Goal: Information Seeking & Learning: Learn about a topic

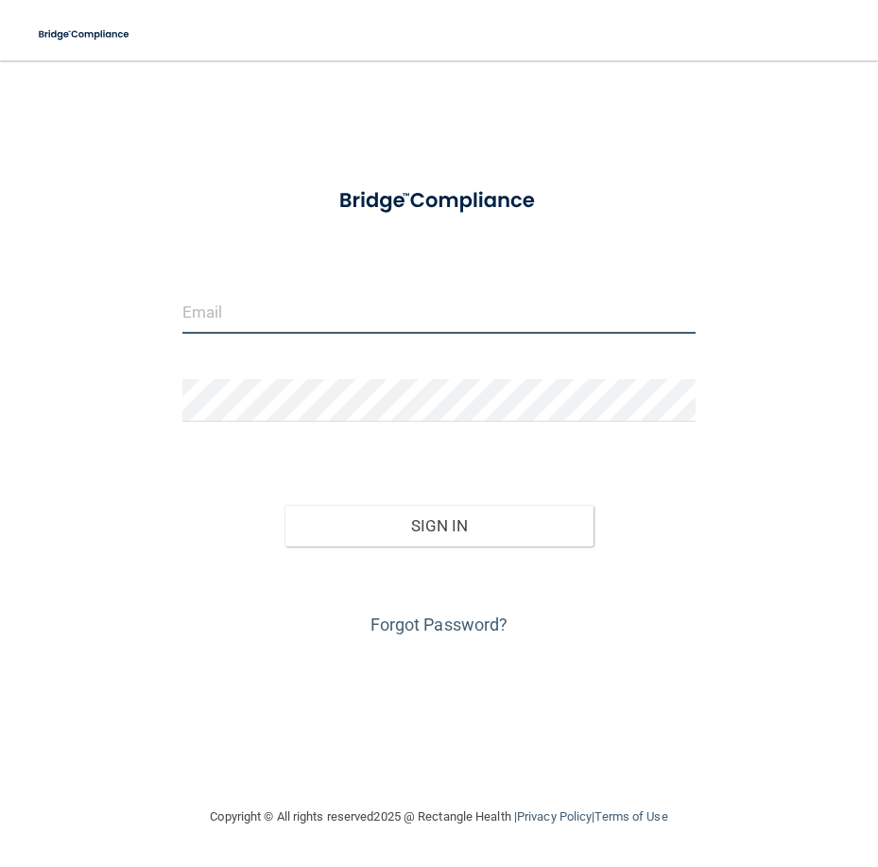
click at [328, 318] on input "email" at bounding box center [438, 312] width 513 height 43
type input "[EMAIL_ADDRESS][DOMAIN_NAME]"
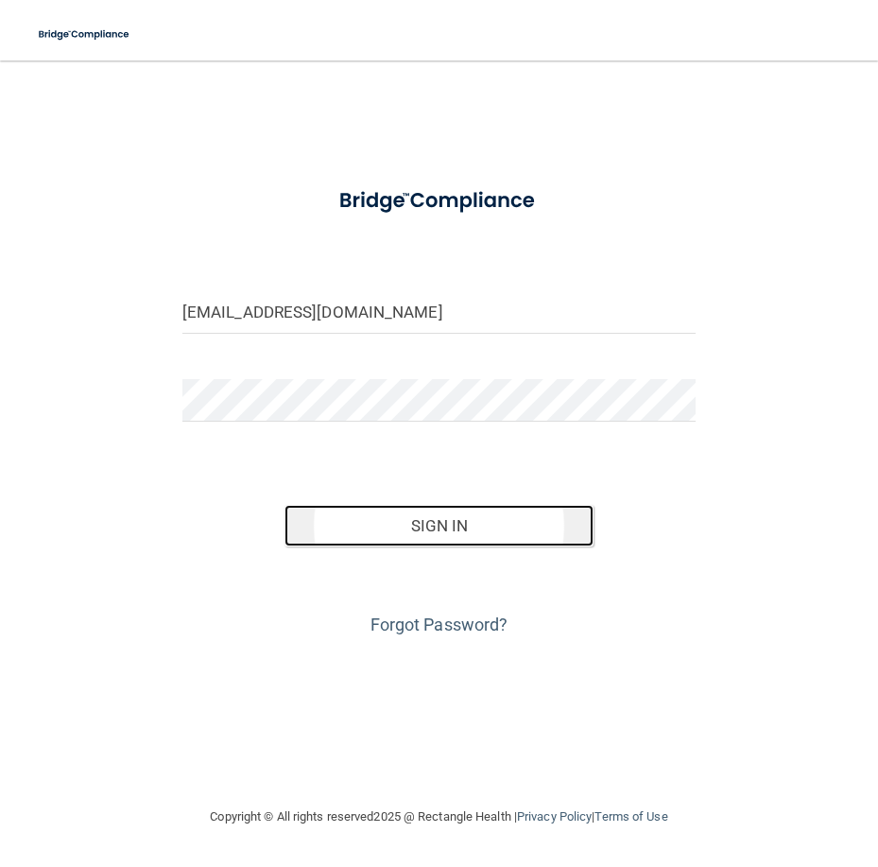
click at [397, 518] on button "Sign In" at bounding box center [438, 526] width 308 height 42
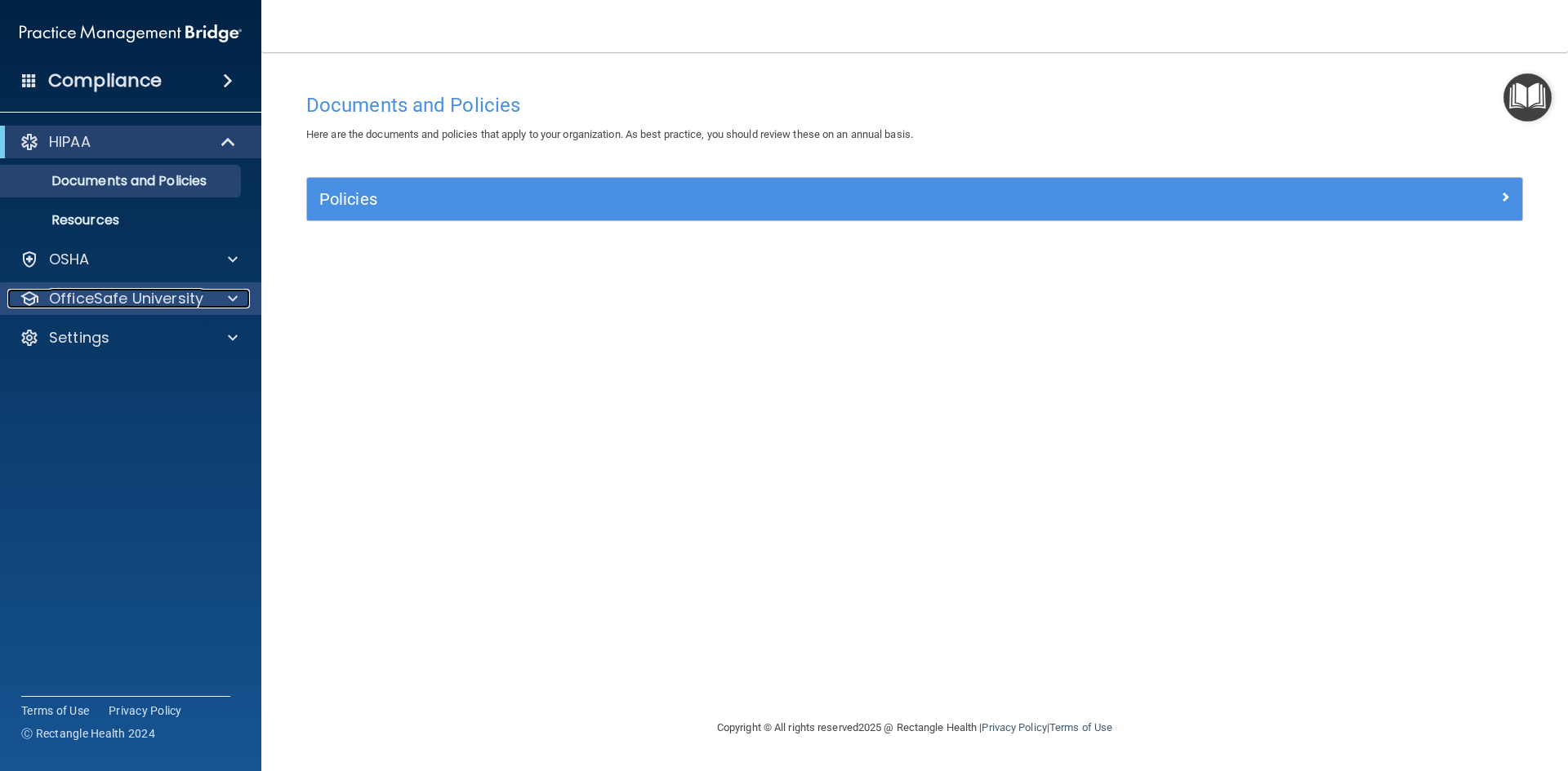
click at [240, 304] on div at bounding box center [230, 299] width 41 height 20
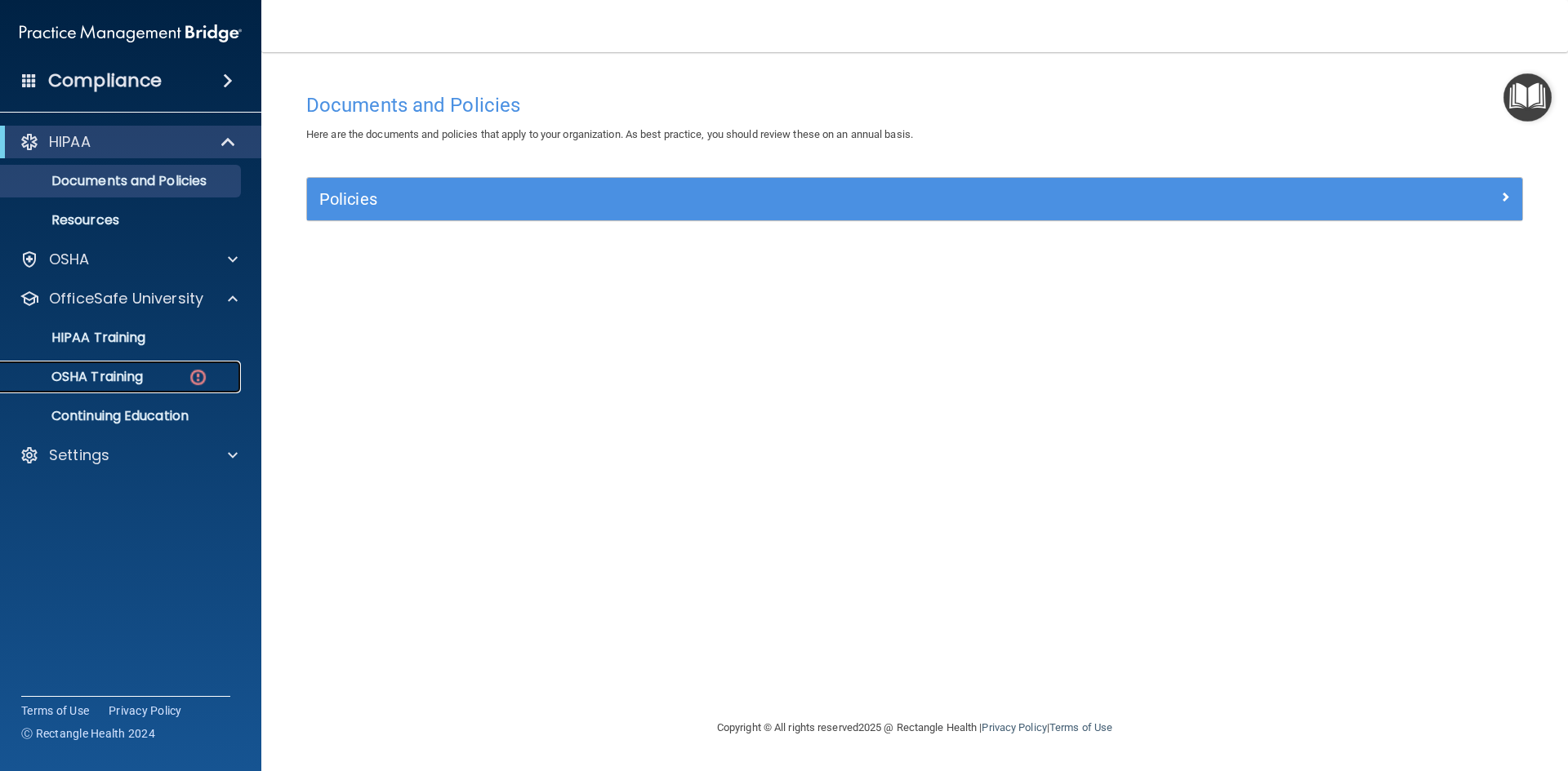
click at [186, 366] on link "OSHA Training" at bounding box center [112, 377] width 257 height 33
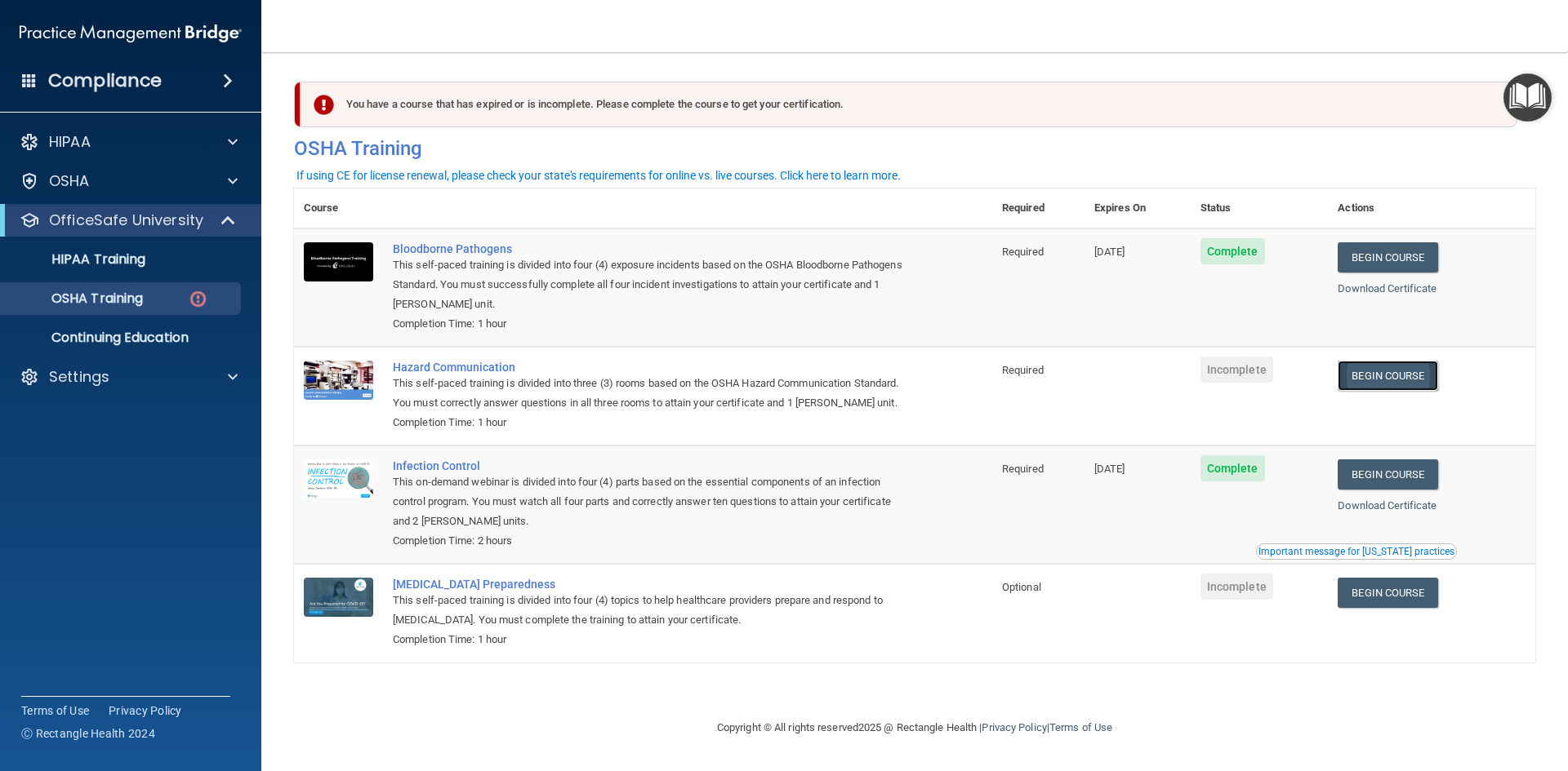
click at [758, 369] on link "Begin Course" at bounding box center [1387, 376] width 99 height 30
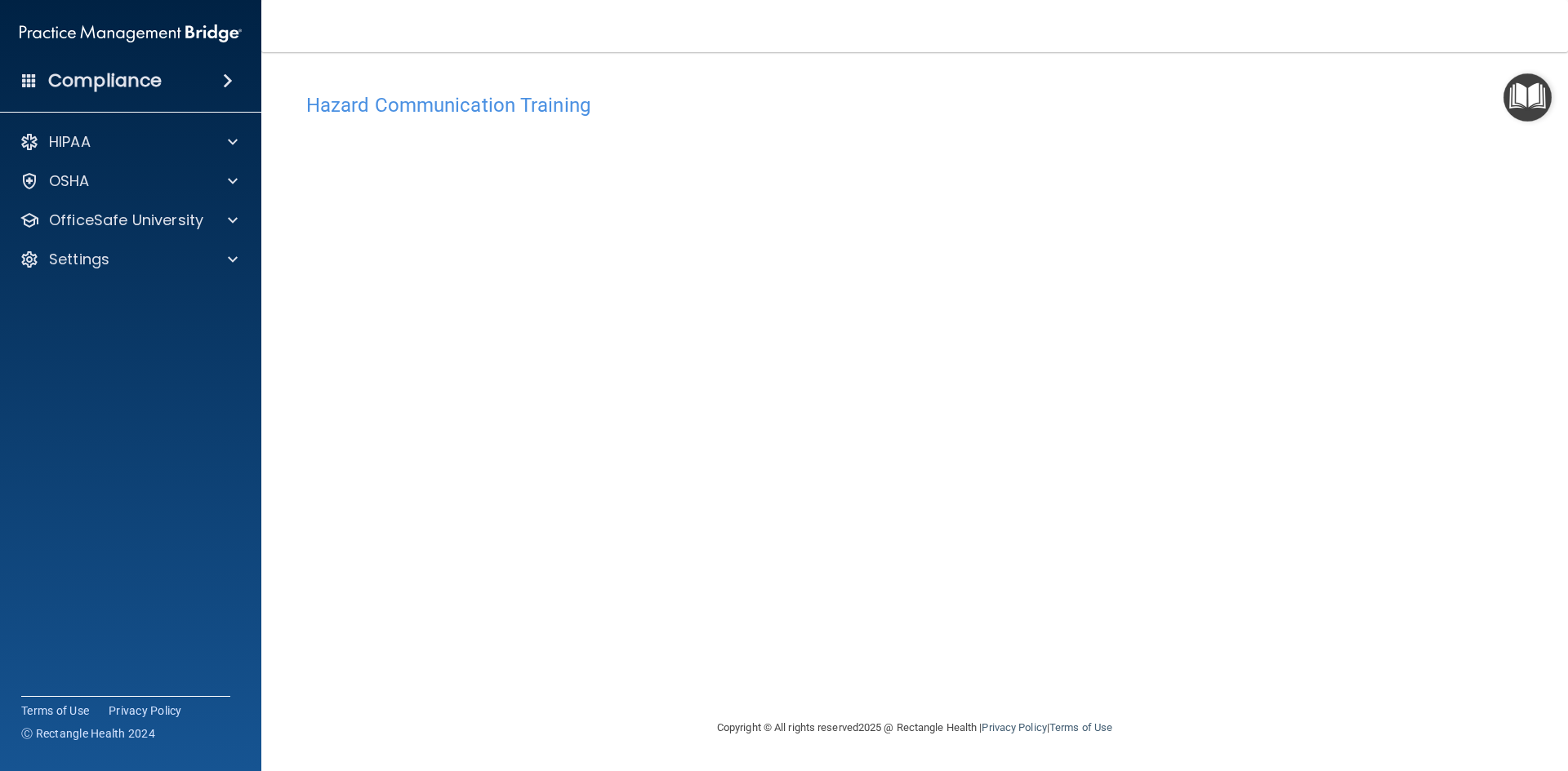
click at [1548, 102] on img "Open Resource Center" at bounding box center [1527, 98] width 48 height 48
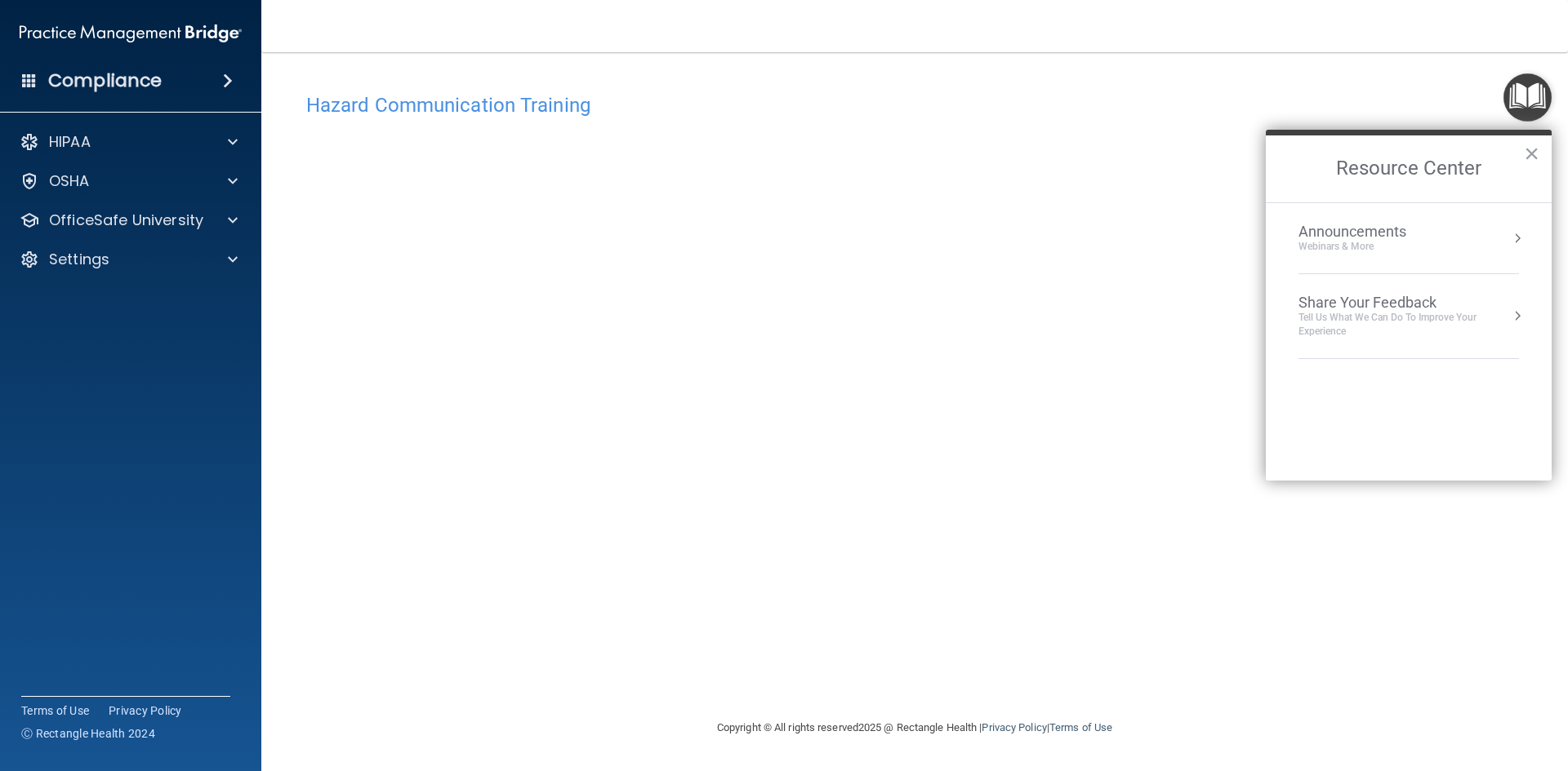
click at [1162, 207] on div "Hazard Communication Training This course doesn’t expire until . Are you sure y…" at bounding box center [914, 401] width 1241 height 633
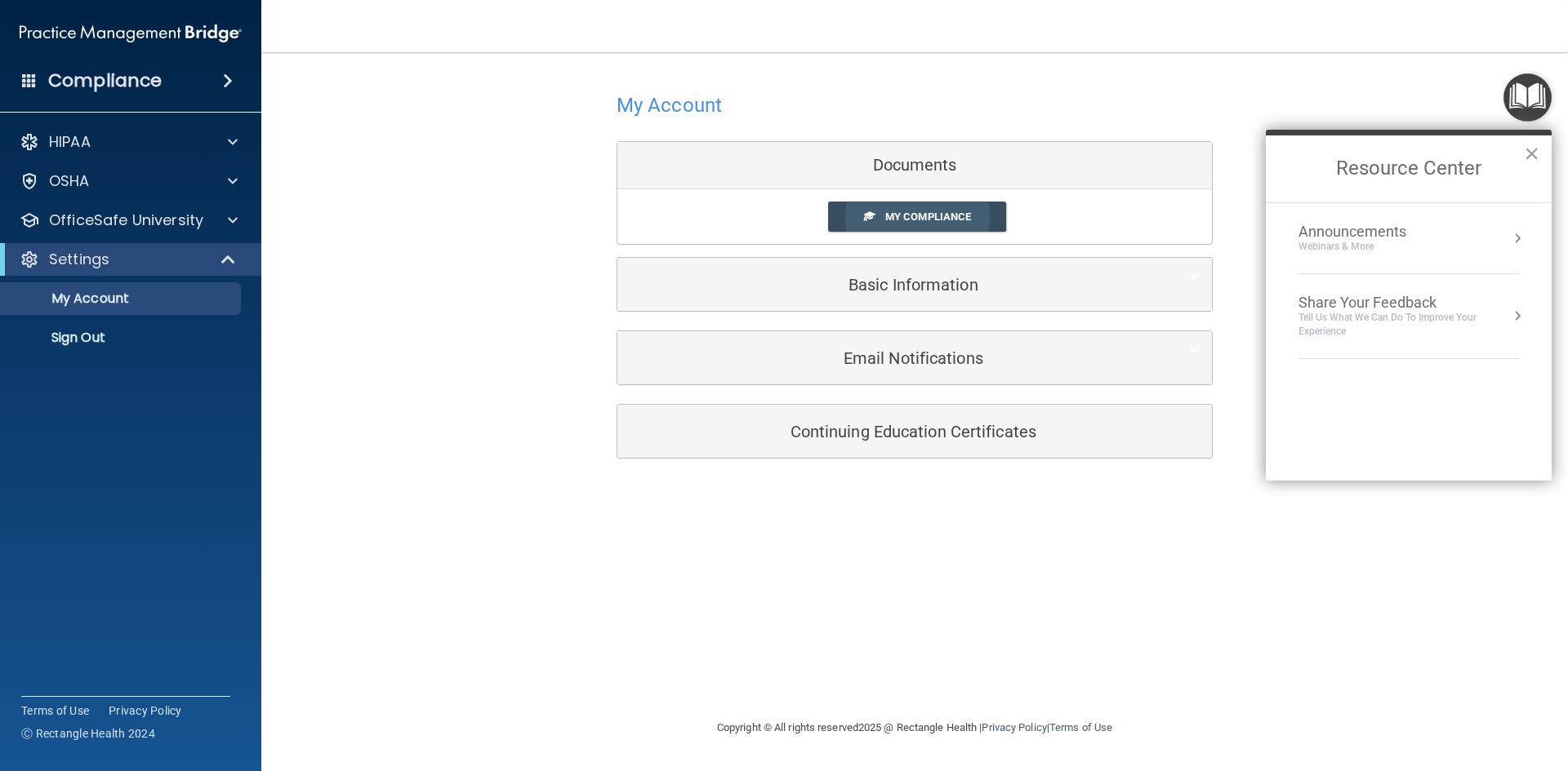
click at [981, 214] on link "My Compliance" at bounding box center [917, 216] width 179 height 30
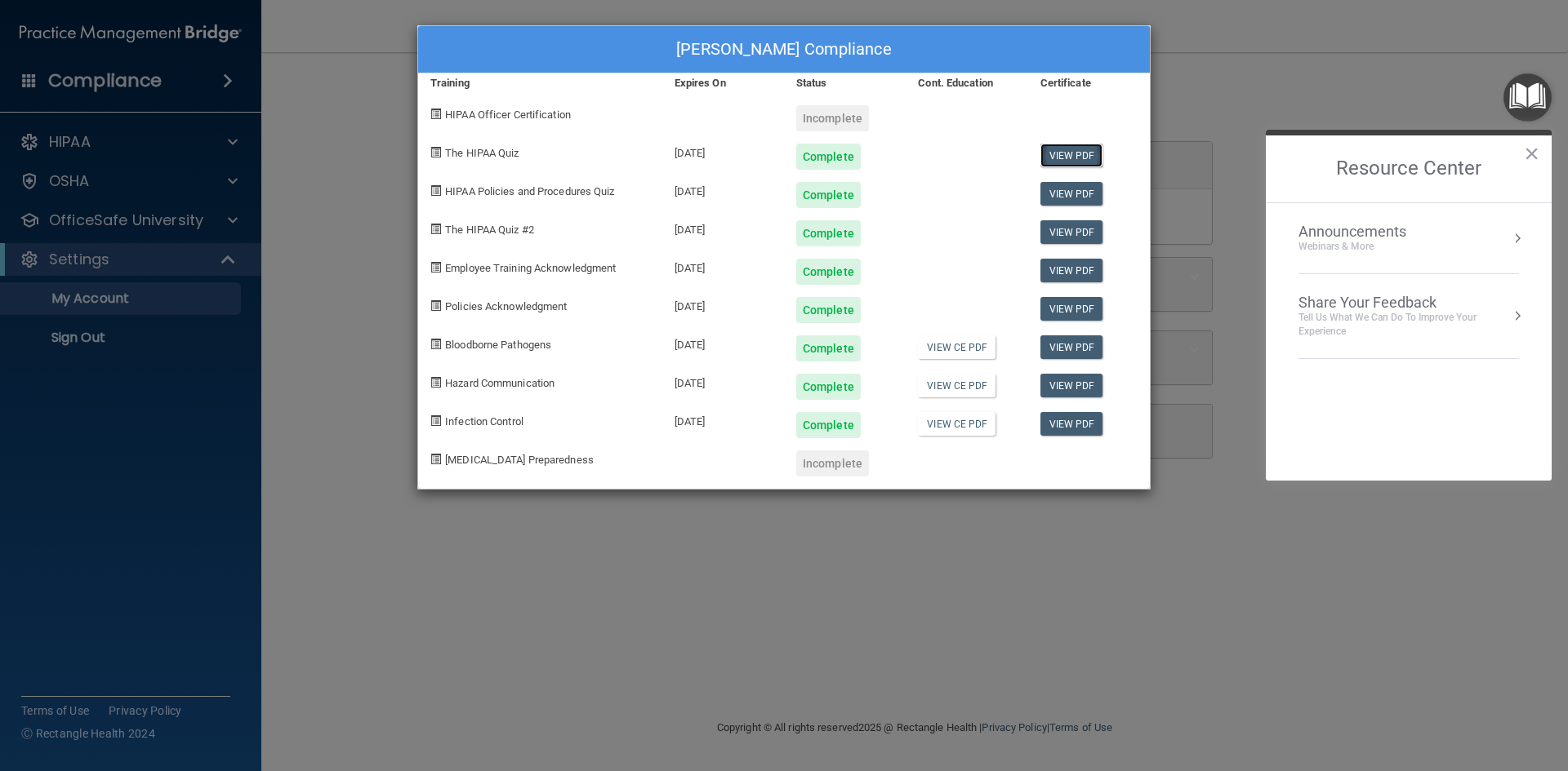
click at [1093, 151] on link "View PDF" at bounding box center [1071, 155] width 63 height 23
click at [1085, 195] on link "View PDF" at bounding box center [1071, 193] width 63 height 23
click at [1050, 236] on link "View PDF" at bounding box center [1071, 231] width 63 height 23
click at [1073, 351] on link "View PDF" at bounding box center [1071, 346] width 63 height 23
click at [1060, 386] on link "View PDF" at bounding box center [1071, 385] width 63 height 23
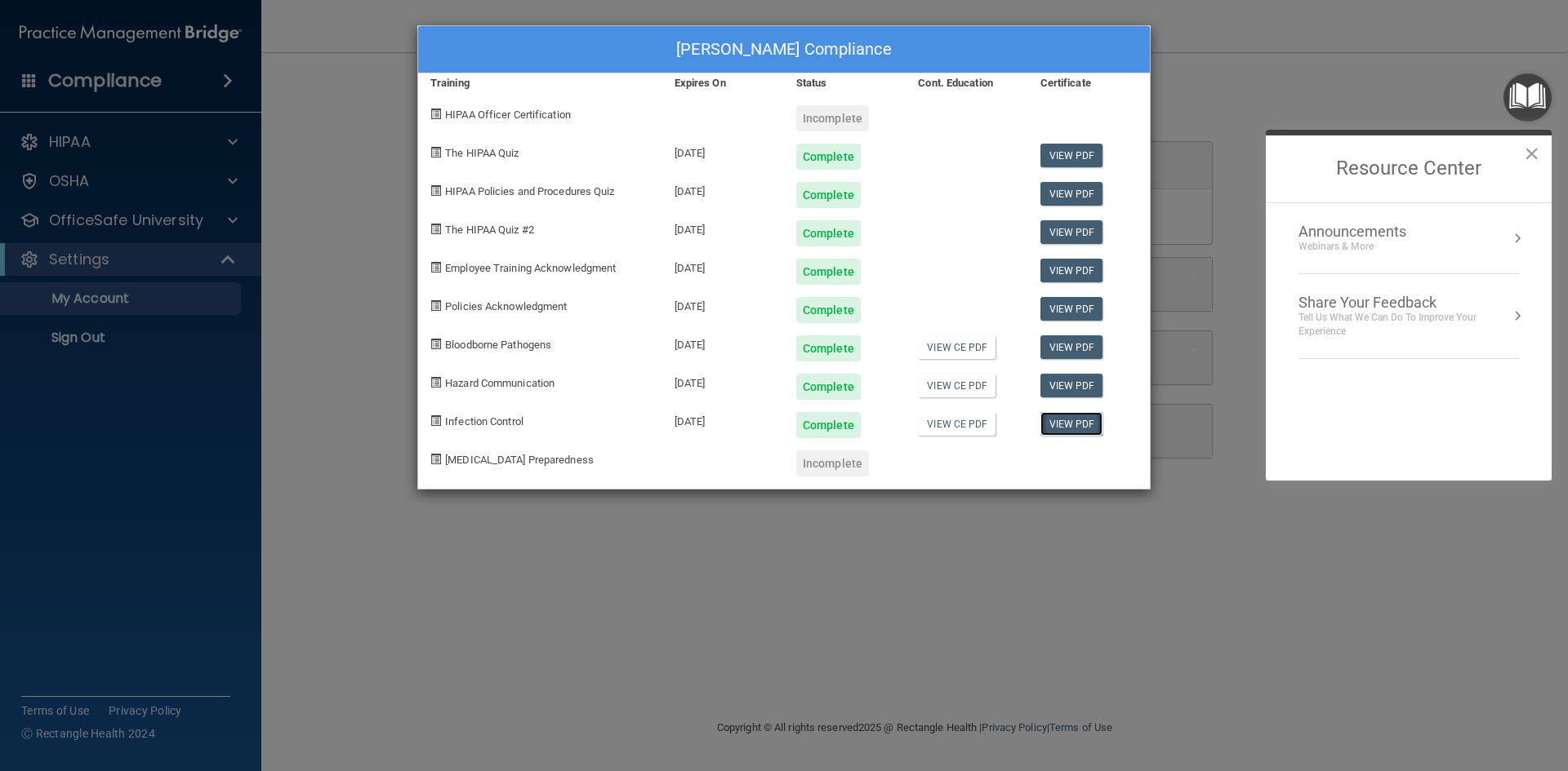
click at [1063, 424] on link "View PDF" at bounding box center [1071, 423] width 63 height 23
click at [220, 261] on div "[PERSON_NAME] Compliance Training Expires On Status Cont. Education Certificate…" at bounding box center [784, 385] width 1568 height 771
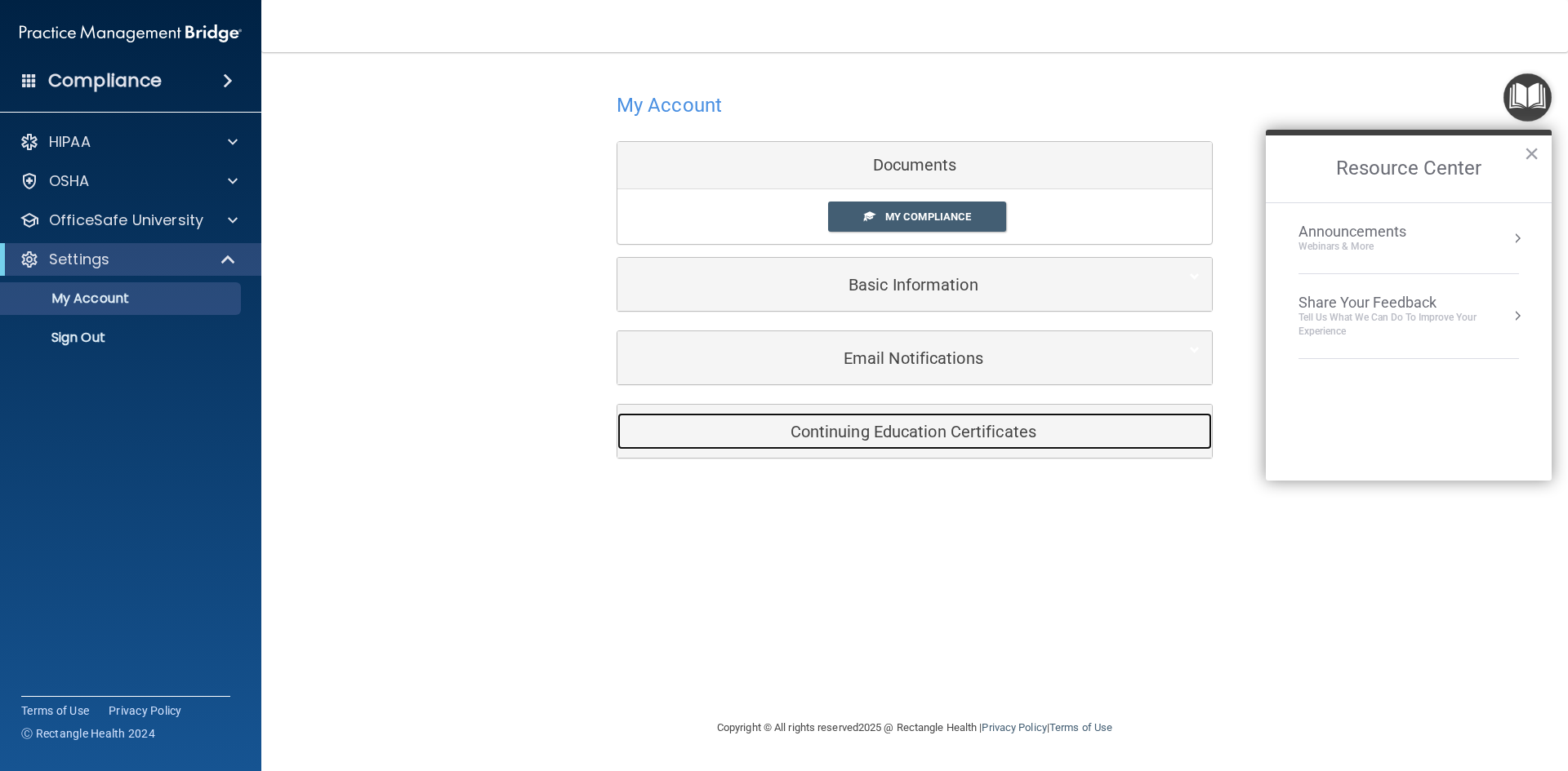
click at [917, 439] on h5 "Continuing Education Certificates" at bounding box center [890, 432] width 520 height 18
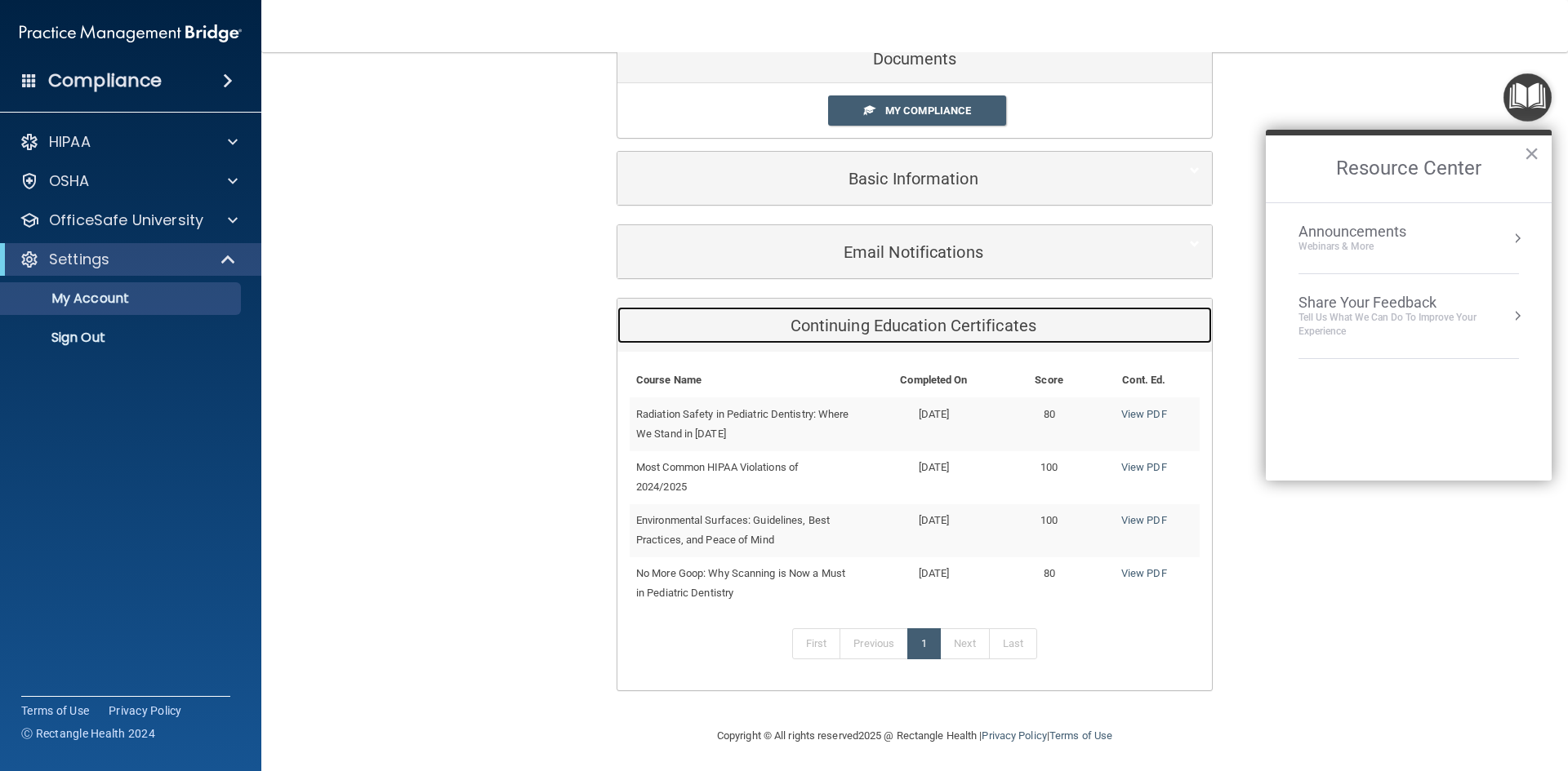
scroll to position [111, 0]
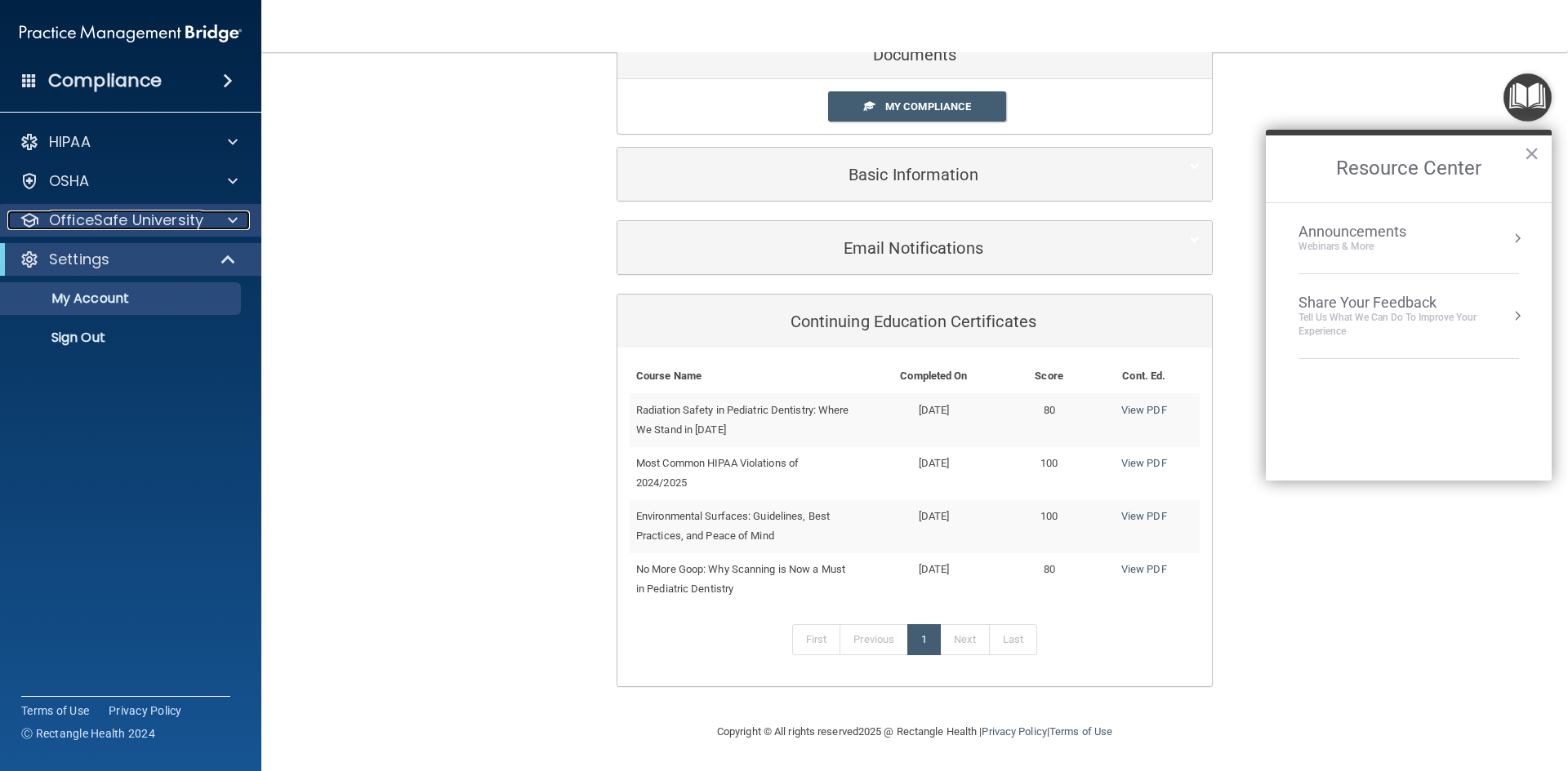
click at [233, 224] on span at bounding box center [232, 220] width 10 height 20
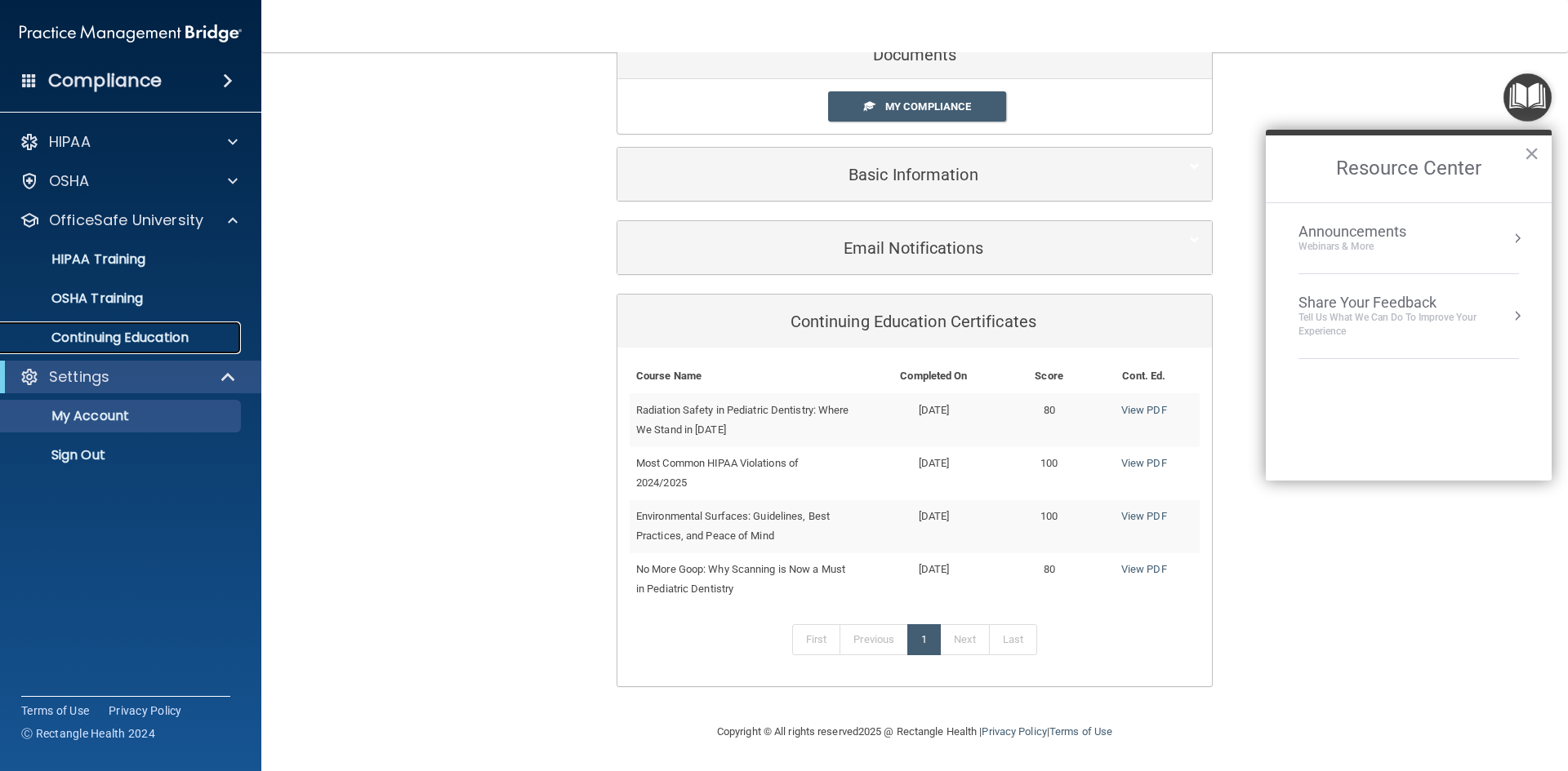
click at [168, 334] on p "Continuing Education" at bounding box center [122, 338] width 223 height 16
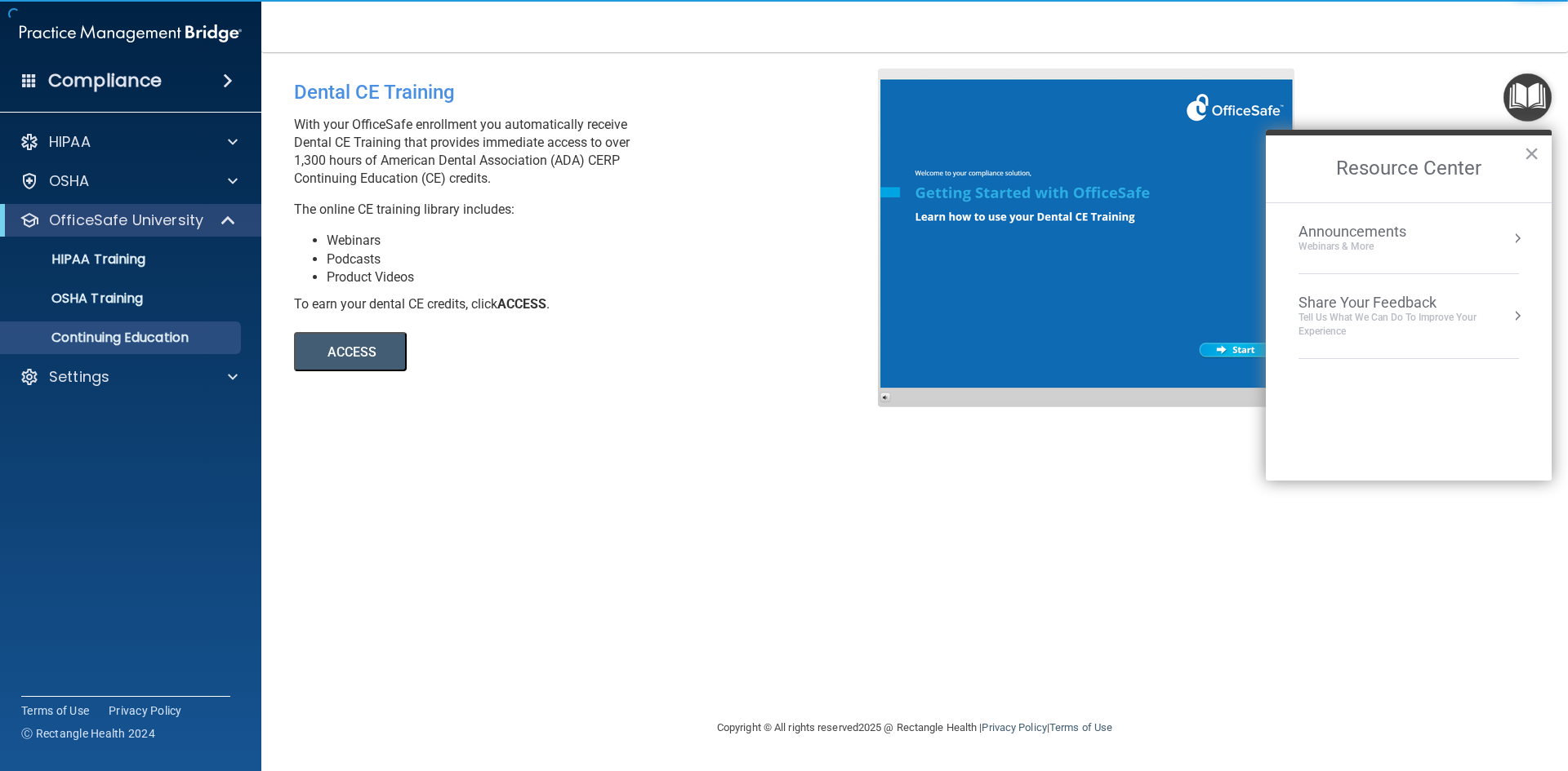
click at [380, 334] on button "ACCESS" at bounding box center [350, 351] width 112 height 39
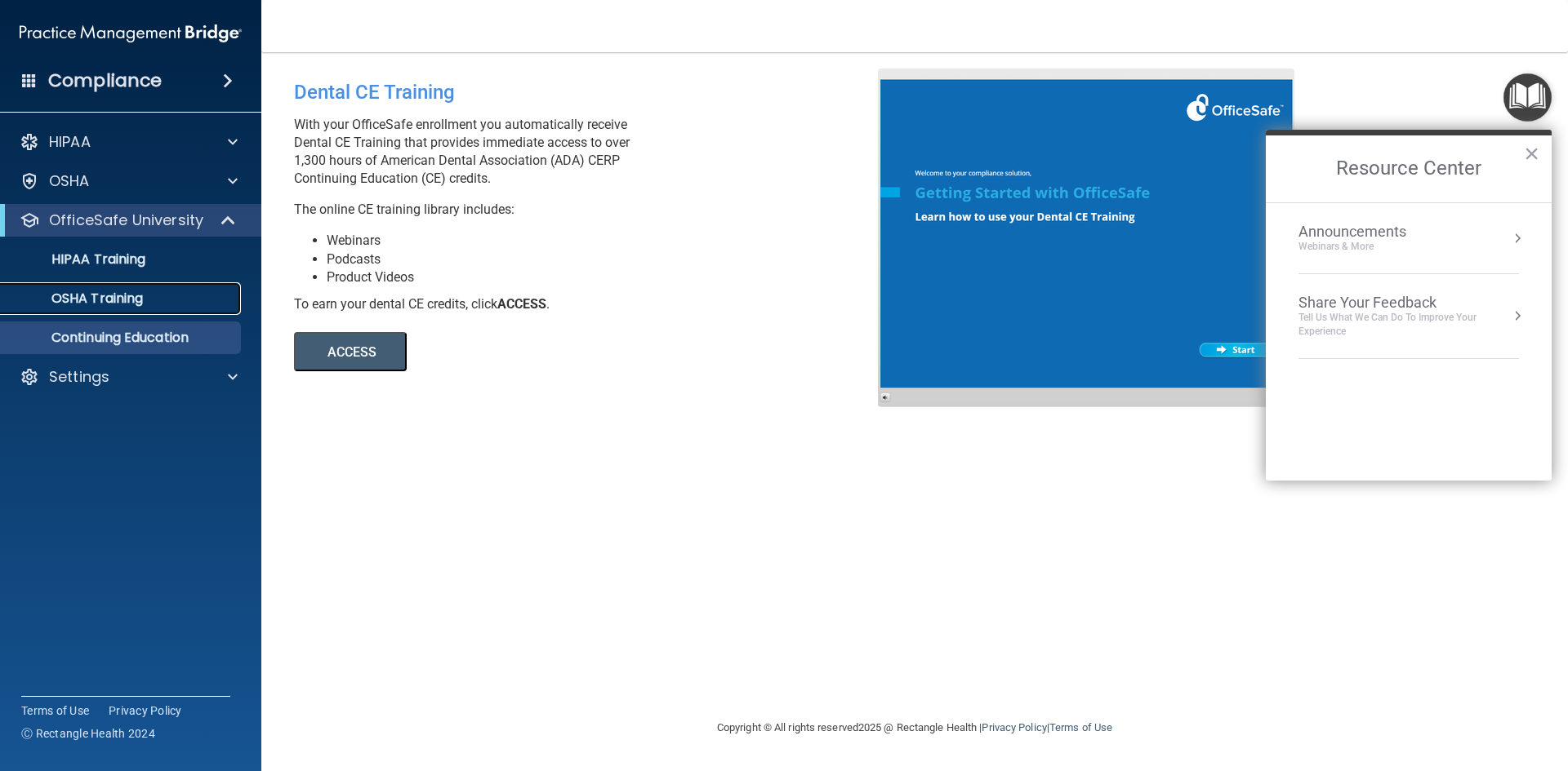
click at [146, 300] on div "OSHA Training" at bounding box center [122, 298] width 223 height 16
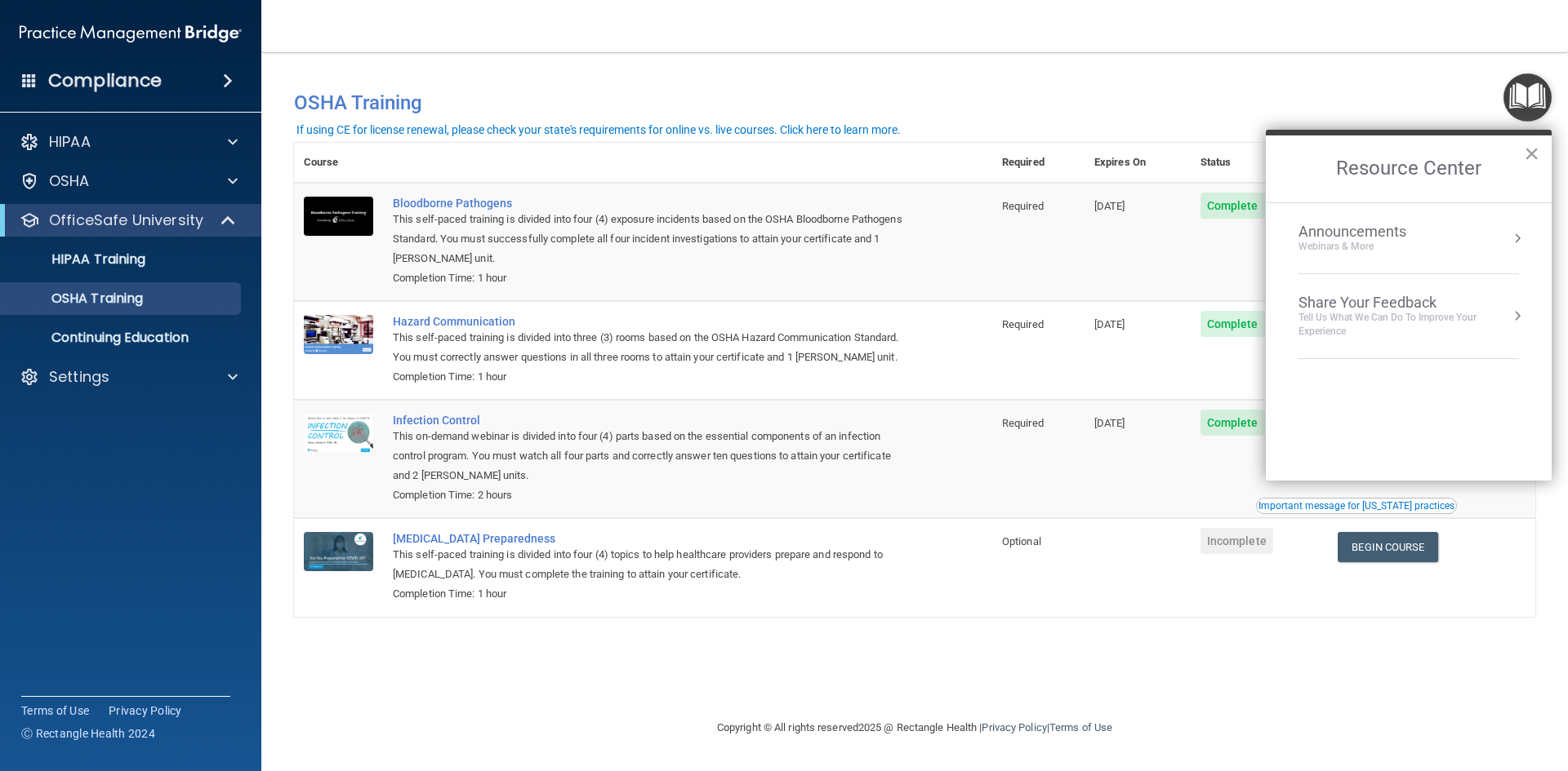
click at [1534, 155] on button "×" at bounding box center [1532, 154] width 16 height 26
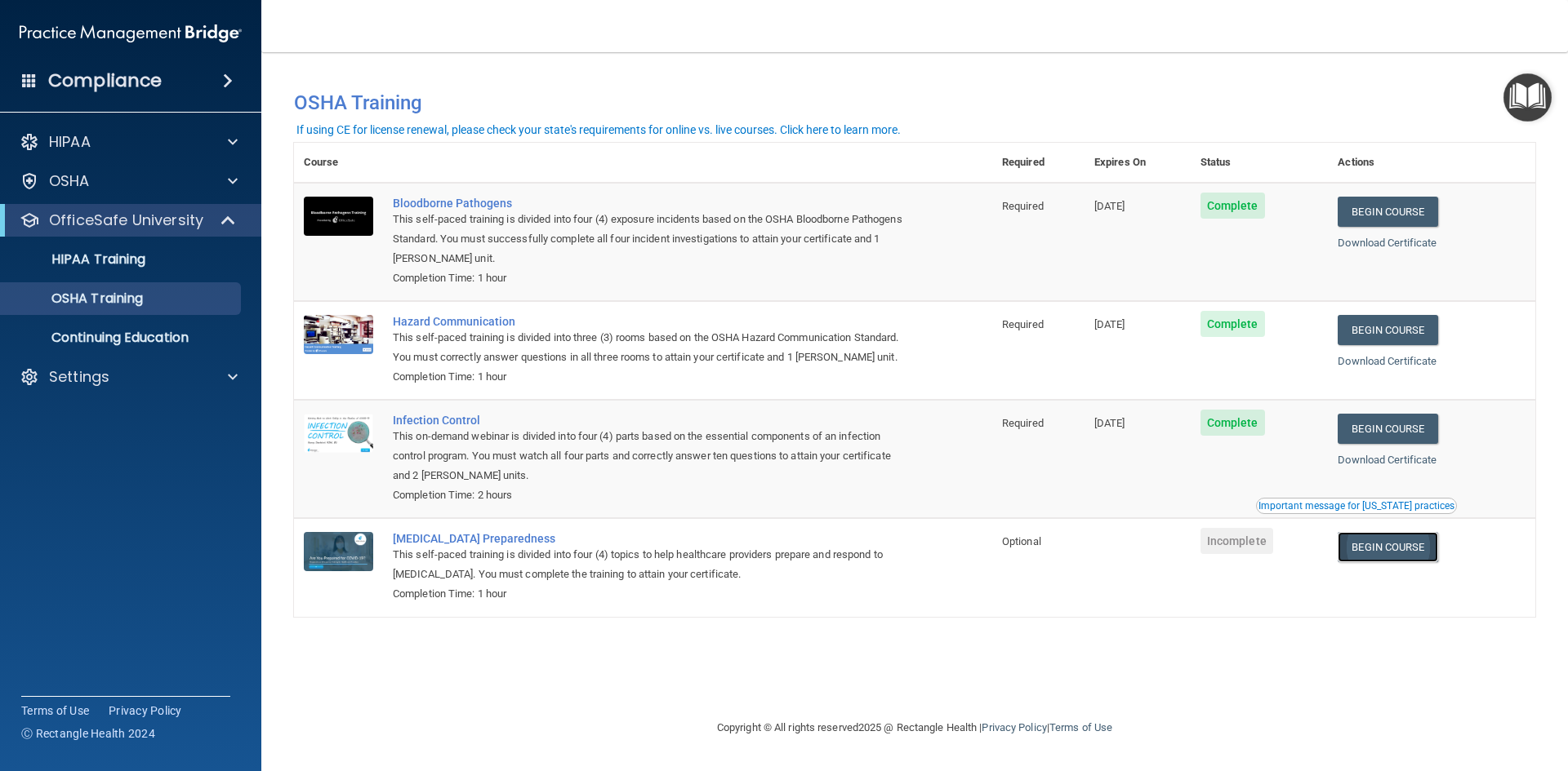
click at [1410, 553] on link "Begin Course" at bounding box center [1387, 547] width 99 height 30
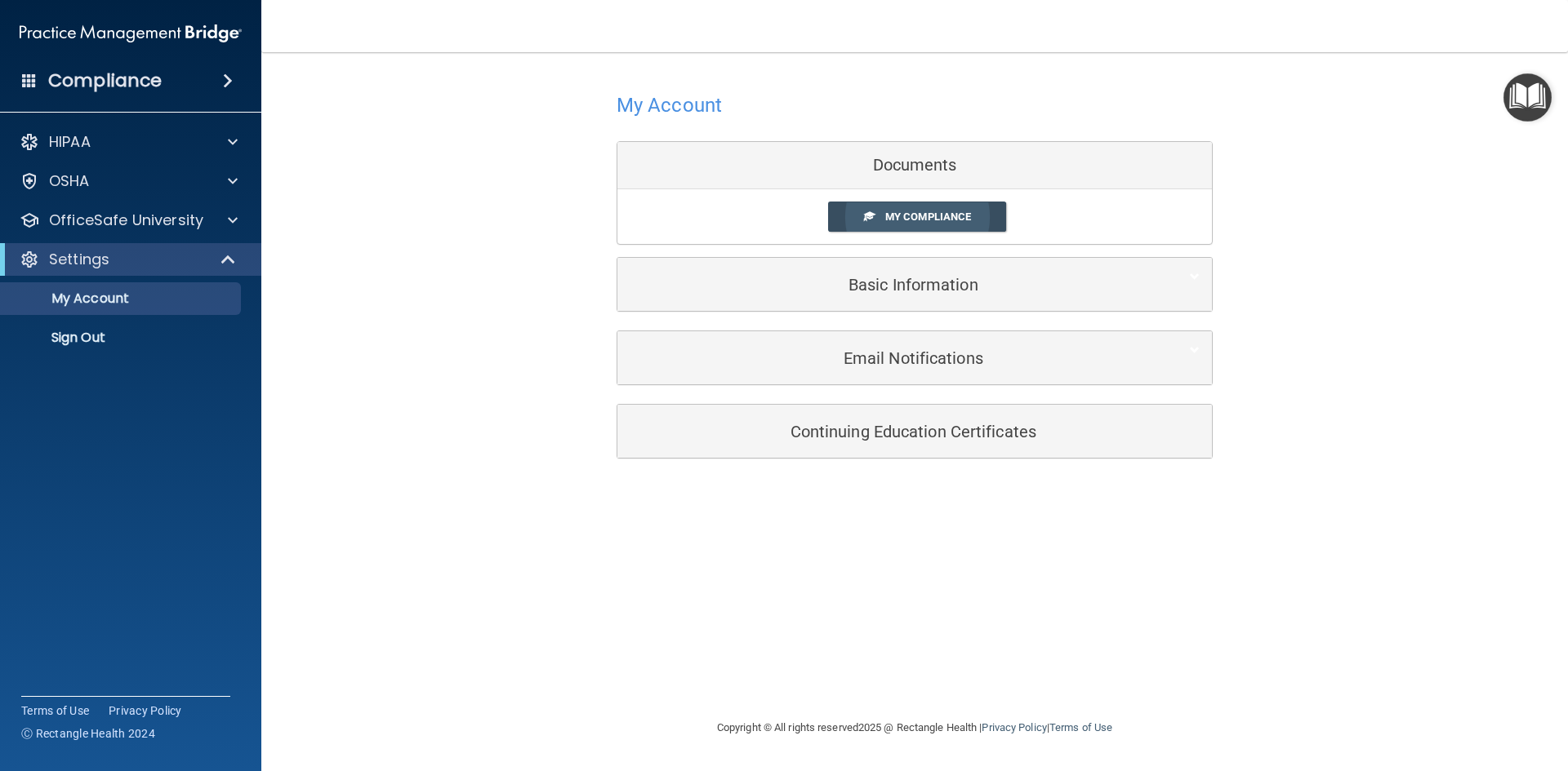
click at [933, 208] on link "My Compliance" at bounding box center [917, 216] width 179 height 30
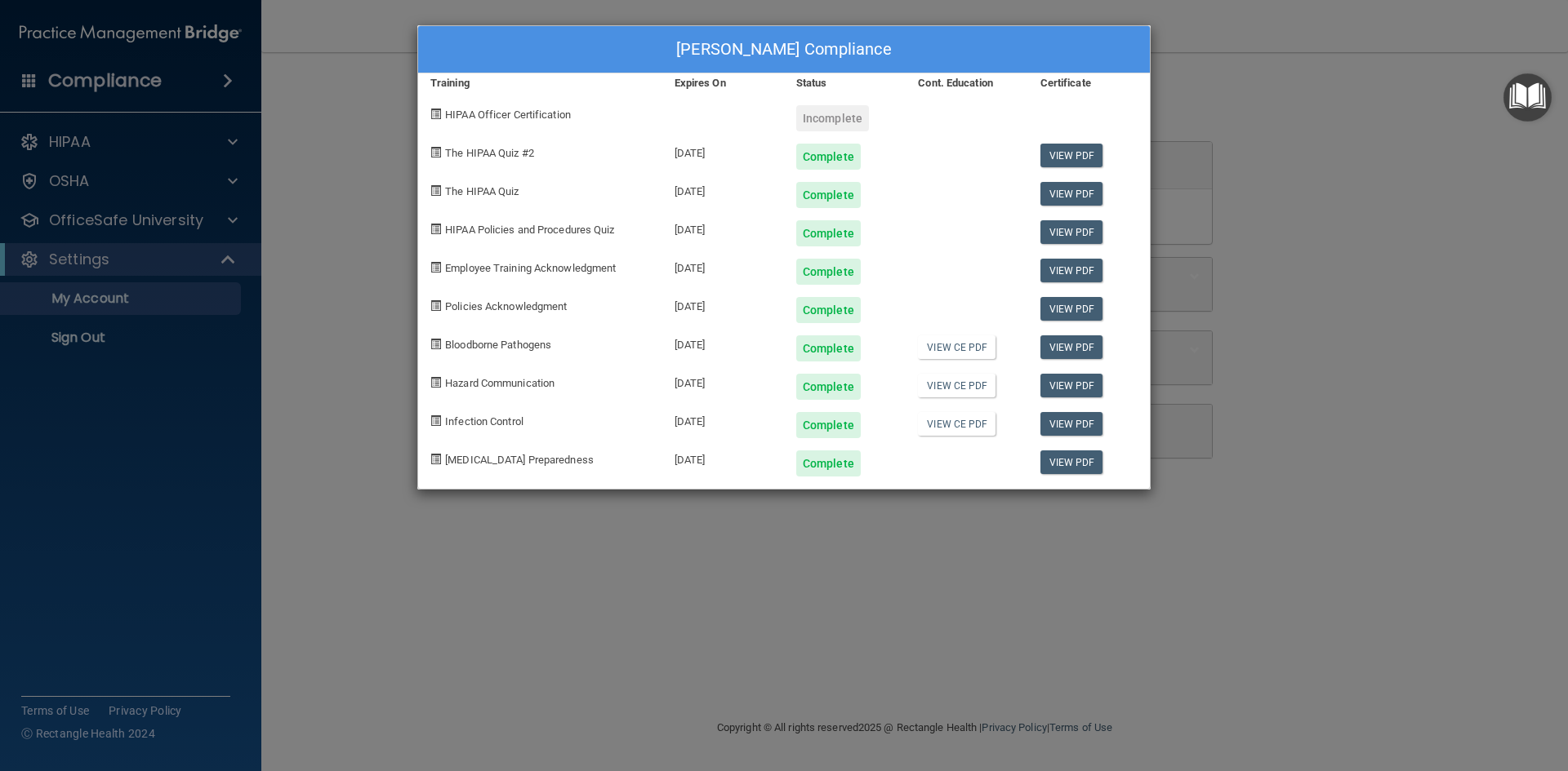
click at [238, 218] on div "Diane Vadala's Compliance Training Expires On Status Cont. Education Certificat…" at bounding box center [784, 385] width 1568 height 771
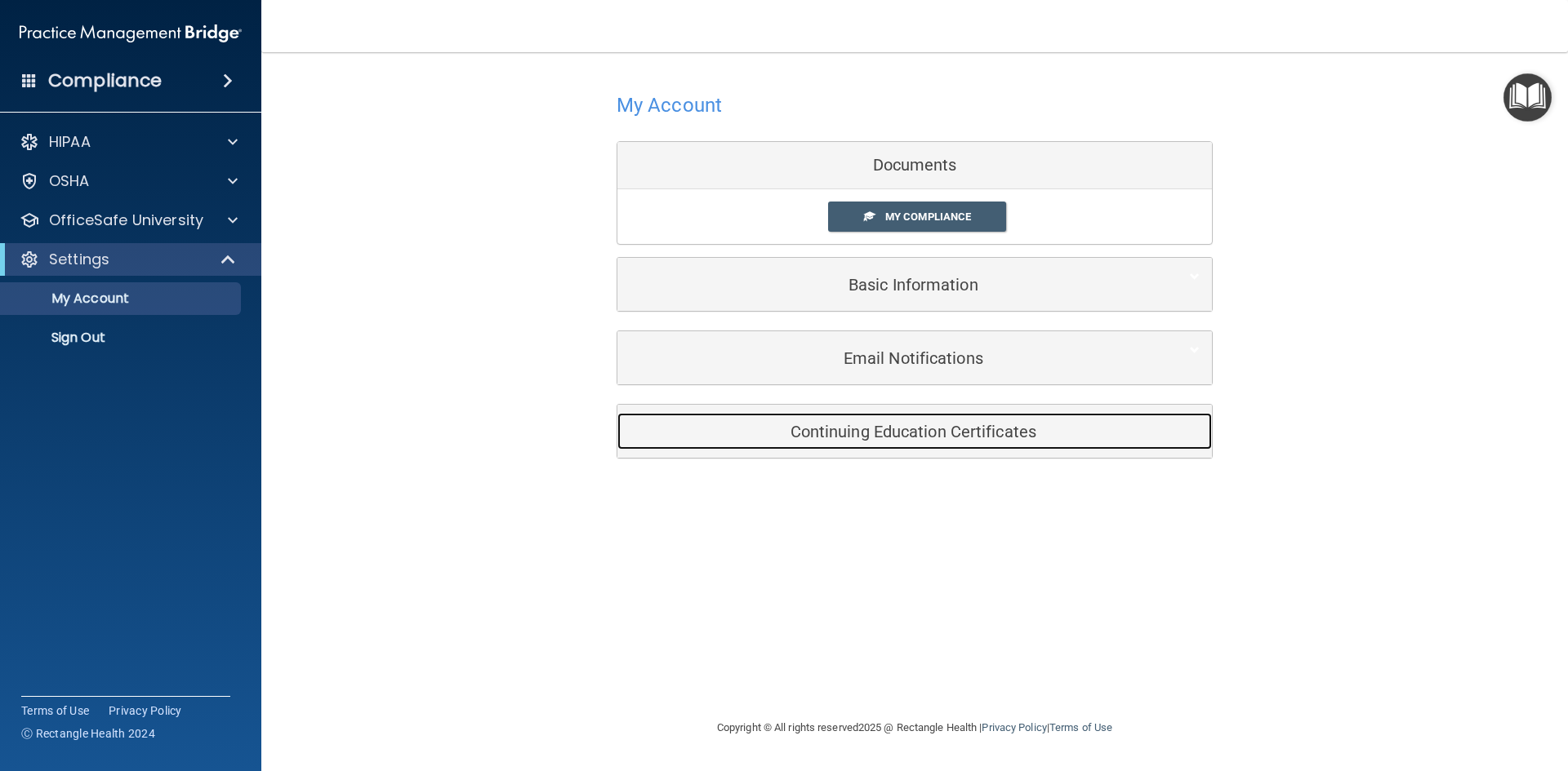
click at [895, 439] on h5 "Continuing Education Certificates" at bounding box center [890, 432] width 520 height 18
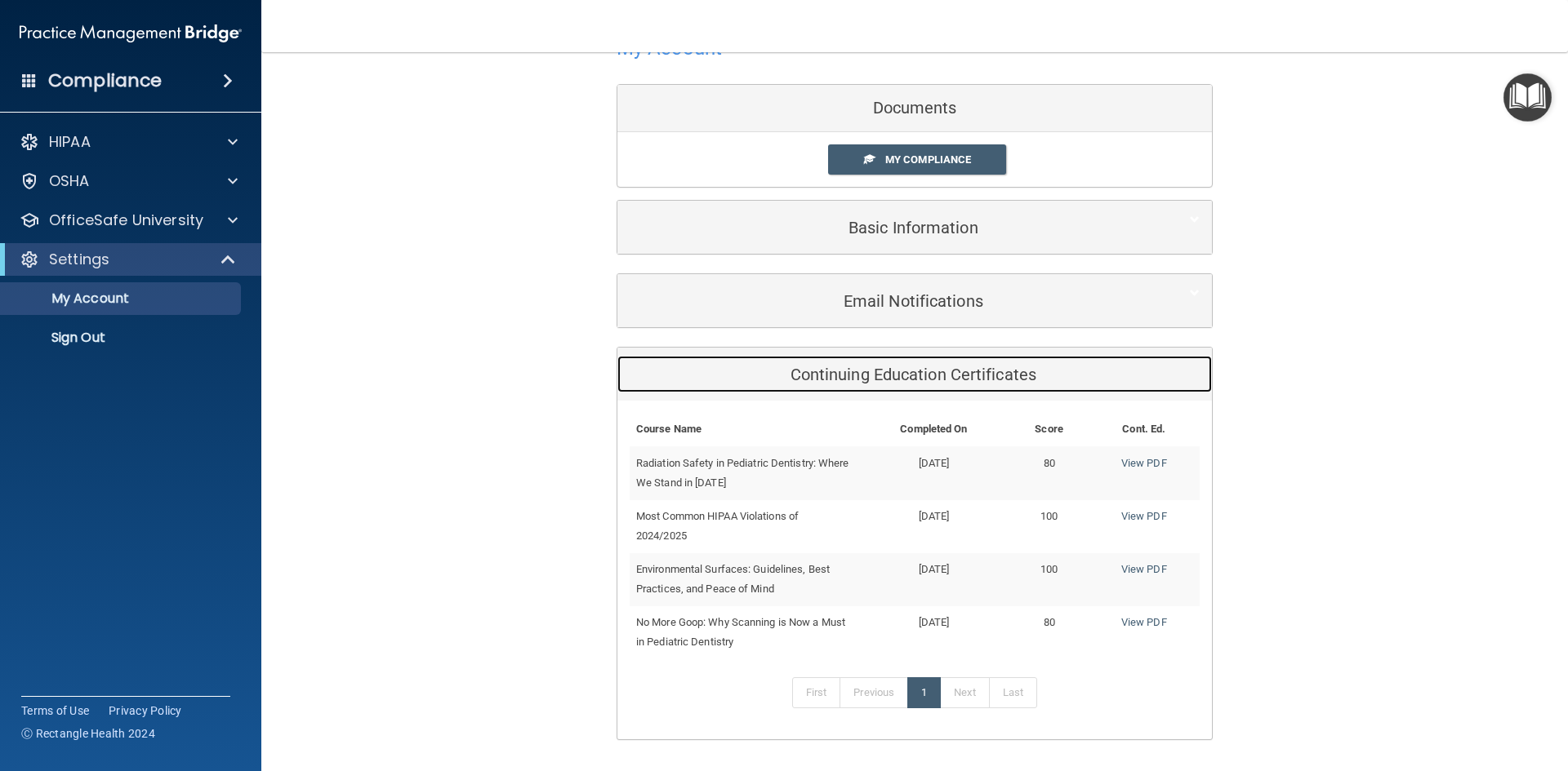
scroll to position [28, 0]
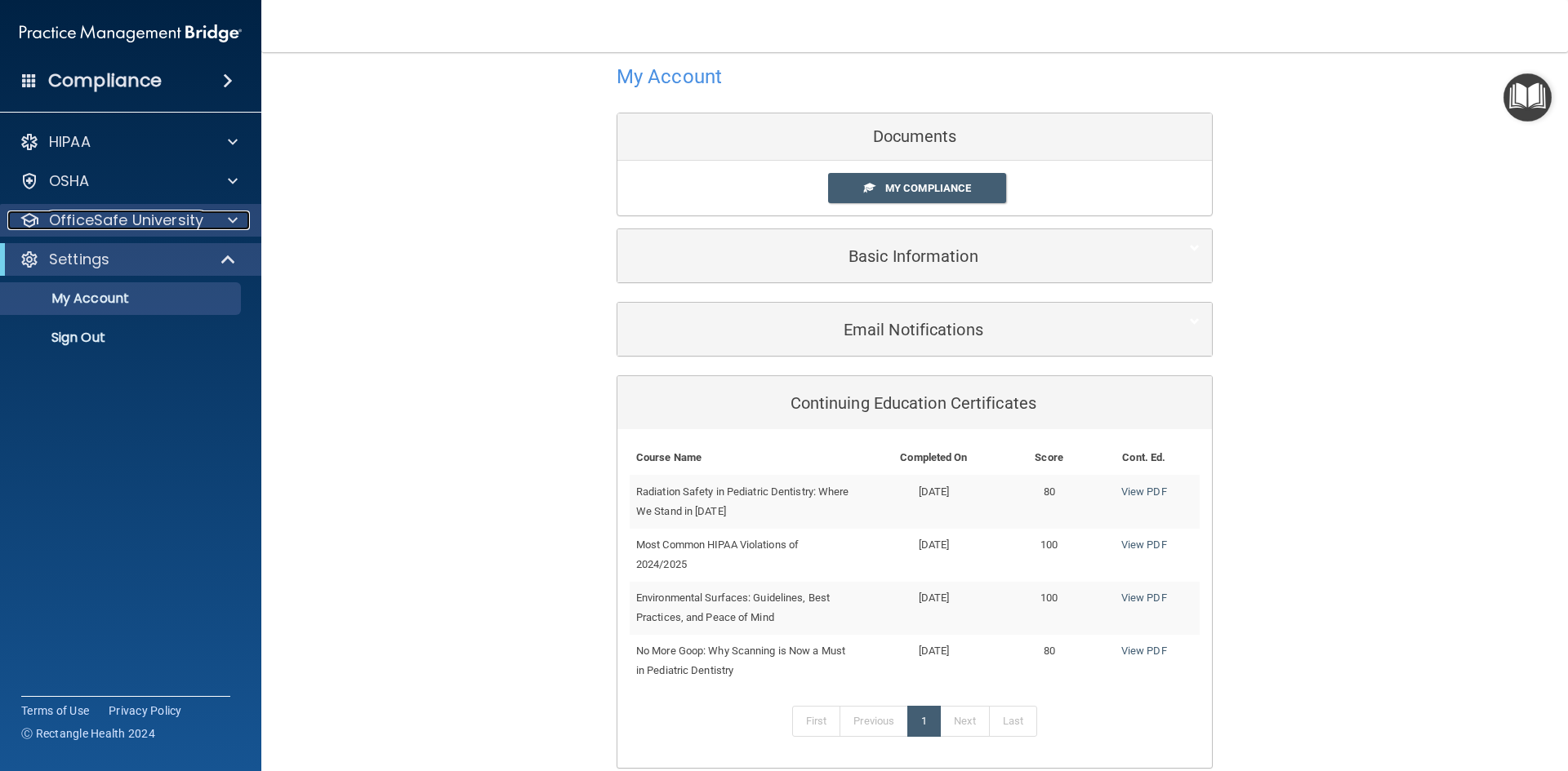
click at [231, 218] on span at bounding box center [232, 220] width 10 height 20
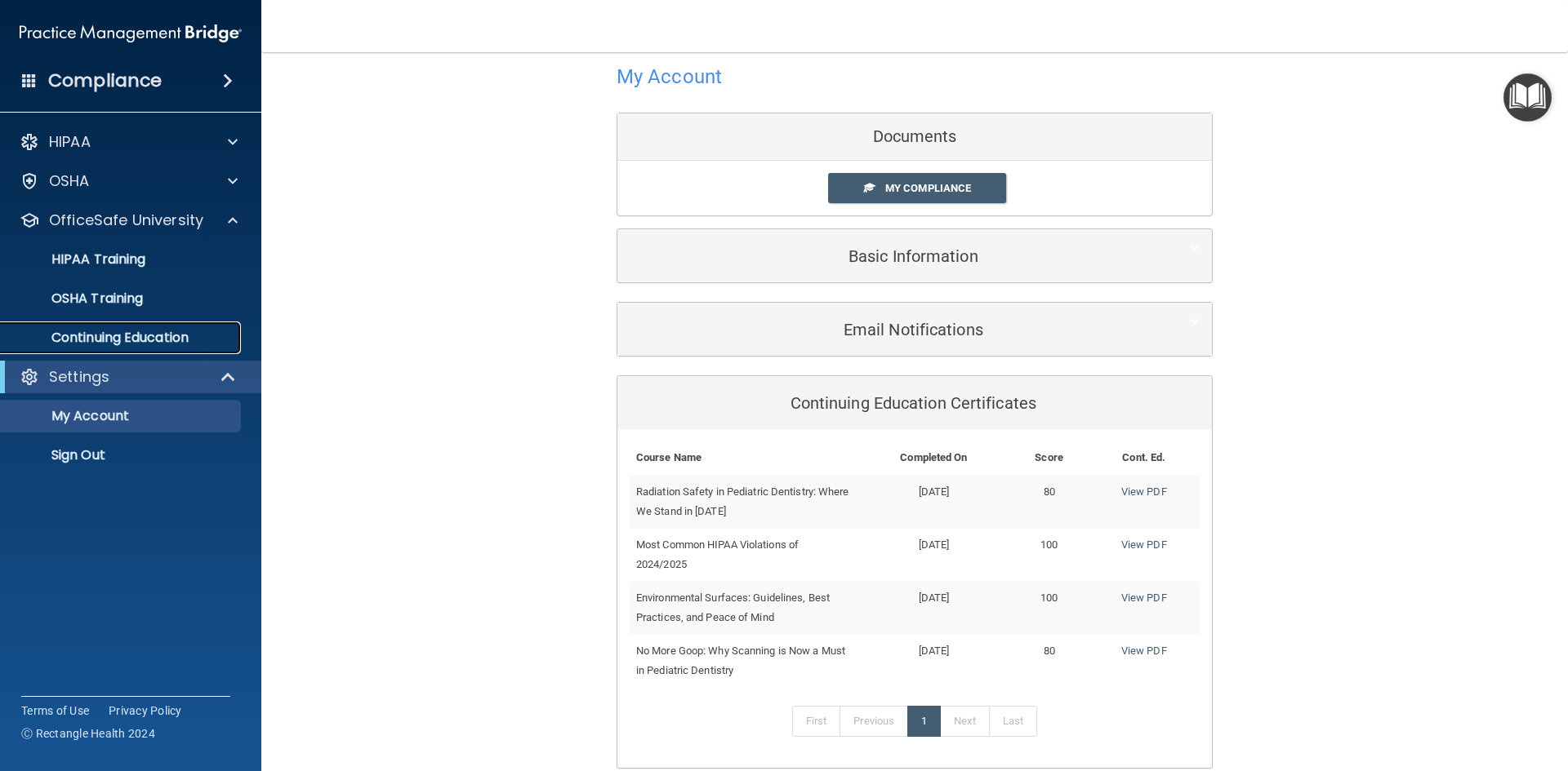
click at [183, 333] on p "Continuing Education" at bounding box center [122, 338] width 223 height 16
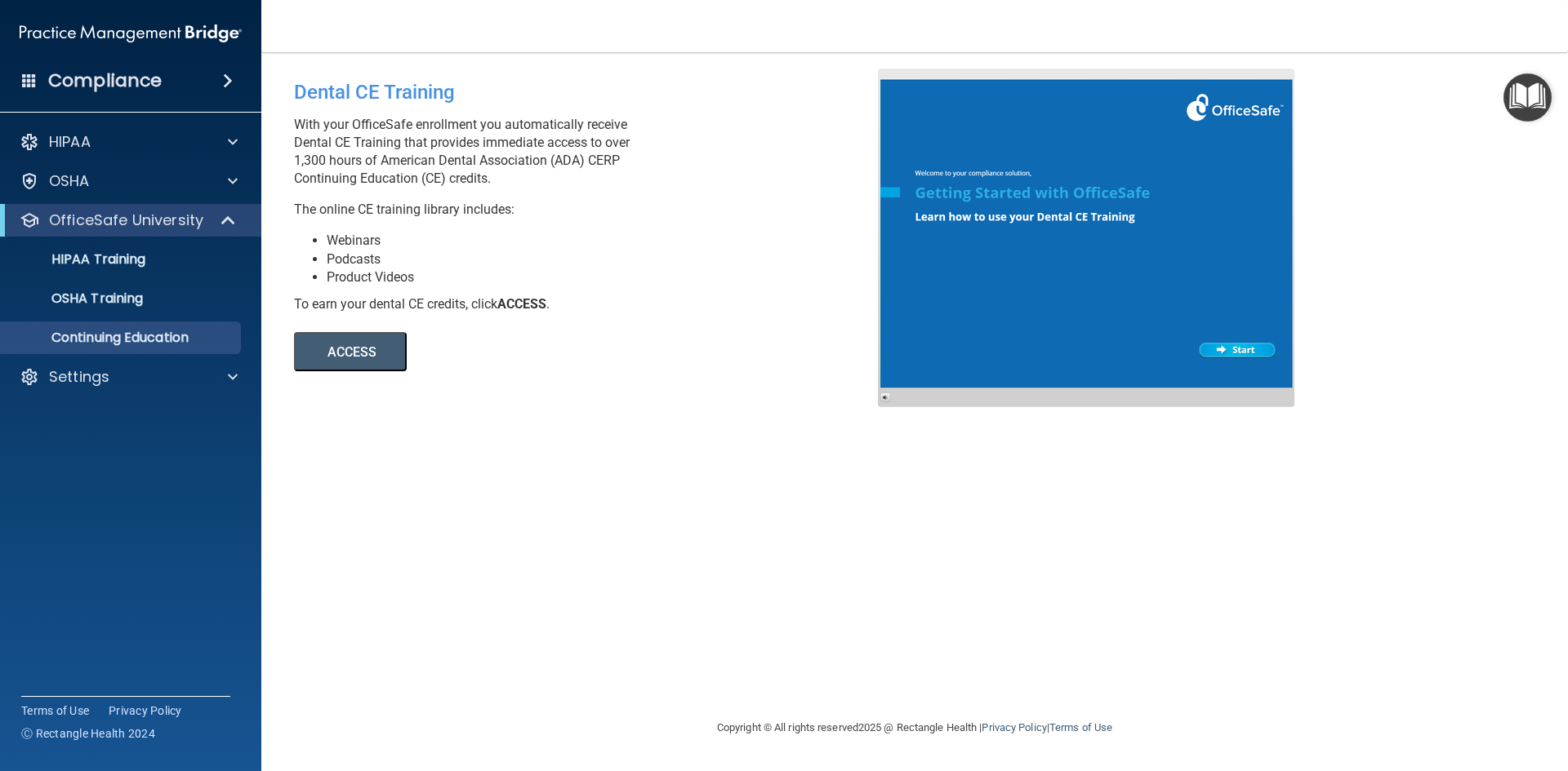
click at [371, 357] on button "ACCESS" at bounding box center [350, 351] width 112 height 39
click at [156, 346] on p "Continuing Education" at bounding box center [122, 338] width 223 height 16
click at [191, 338] on p "Continuing Education" at bounding box center [122, 338] width 223 height 16
click at [129, 295] on p "OSHA Training" at bounding box center [76, 298] width 132 height 16
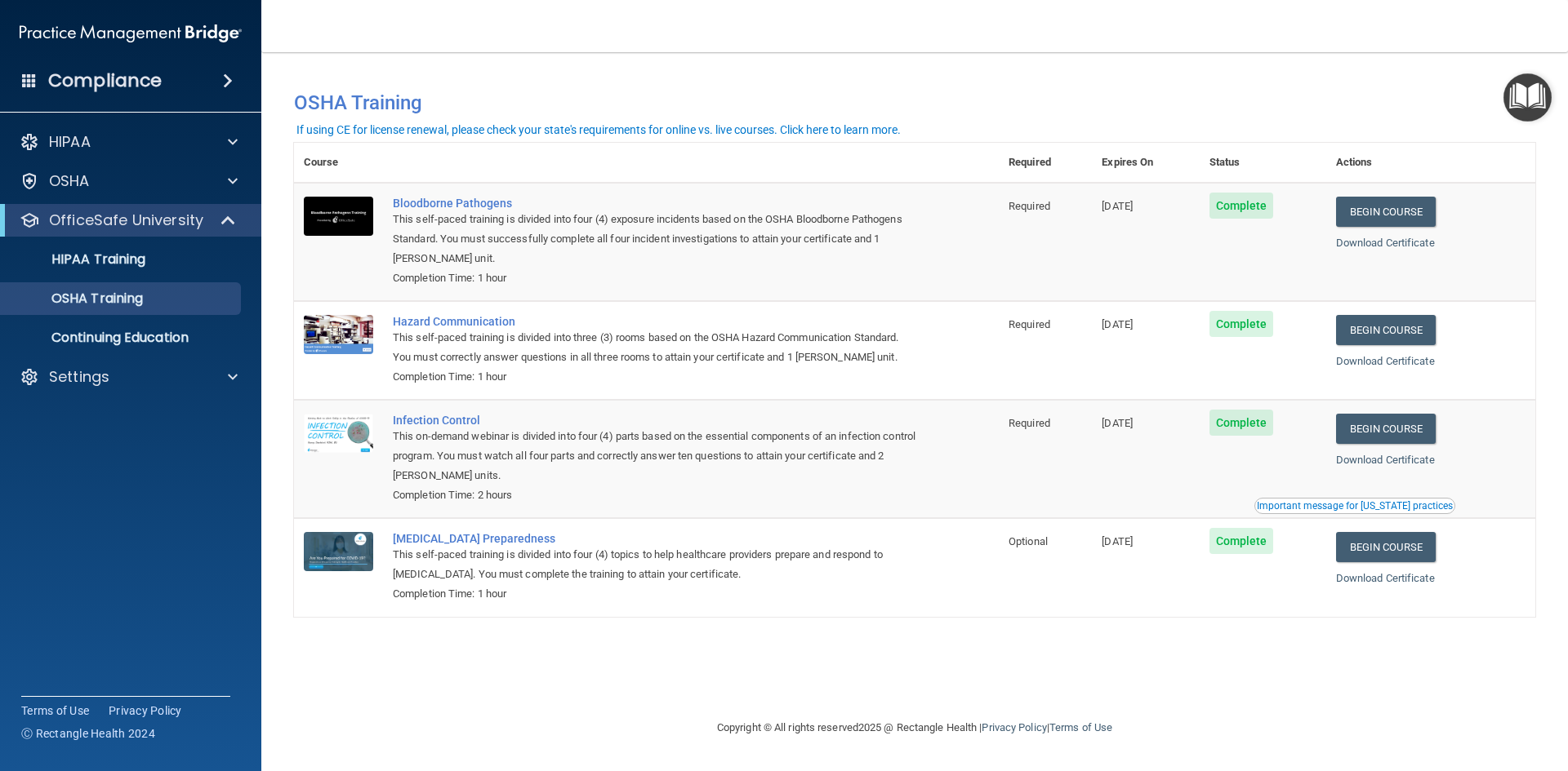
click at [231, 77] on span at bounding box center [227, 80] width 10 height 20
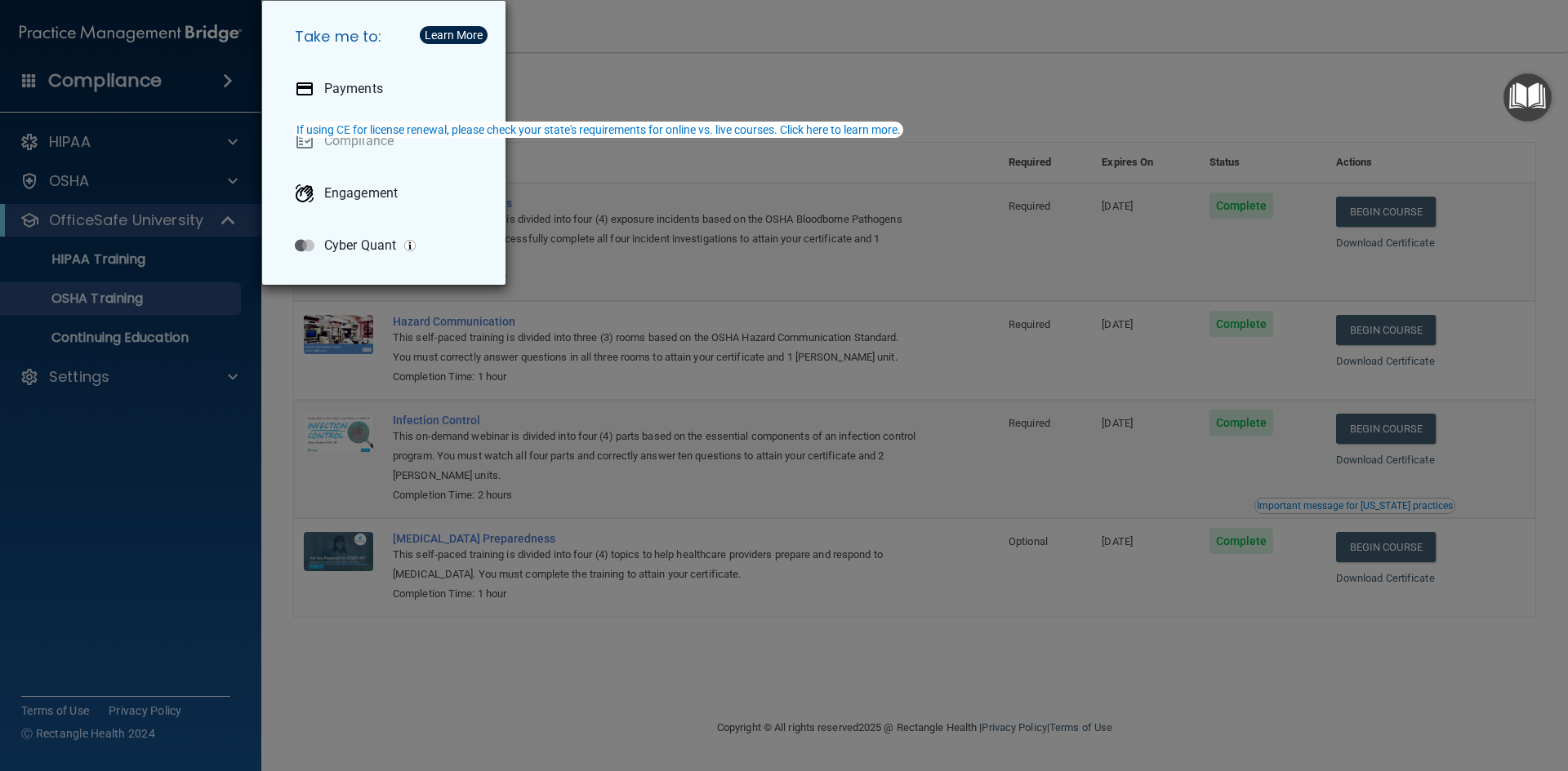
click at [230, 137] on div "Take me to: Payments Compliance Engagement Cyber Quant" at bounding box center [784, 385] width 1568 height 771
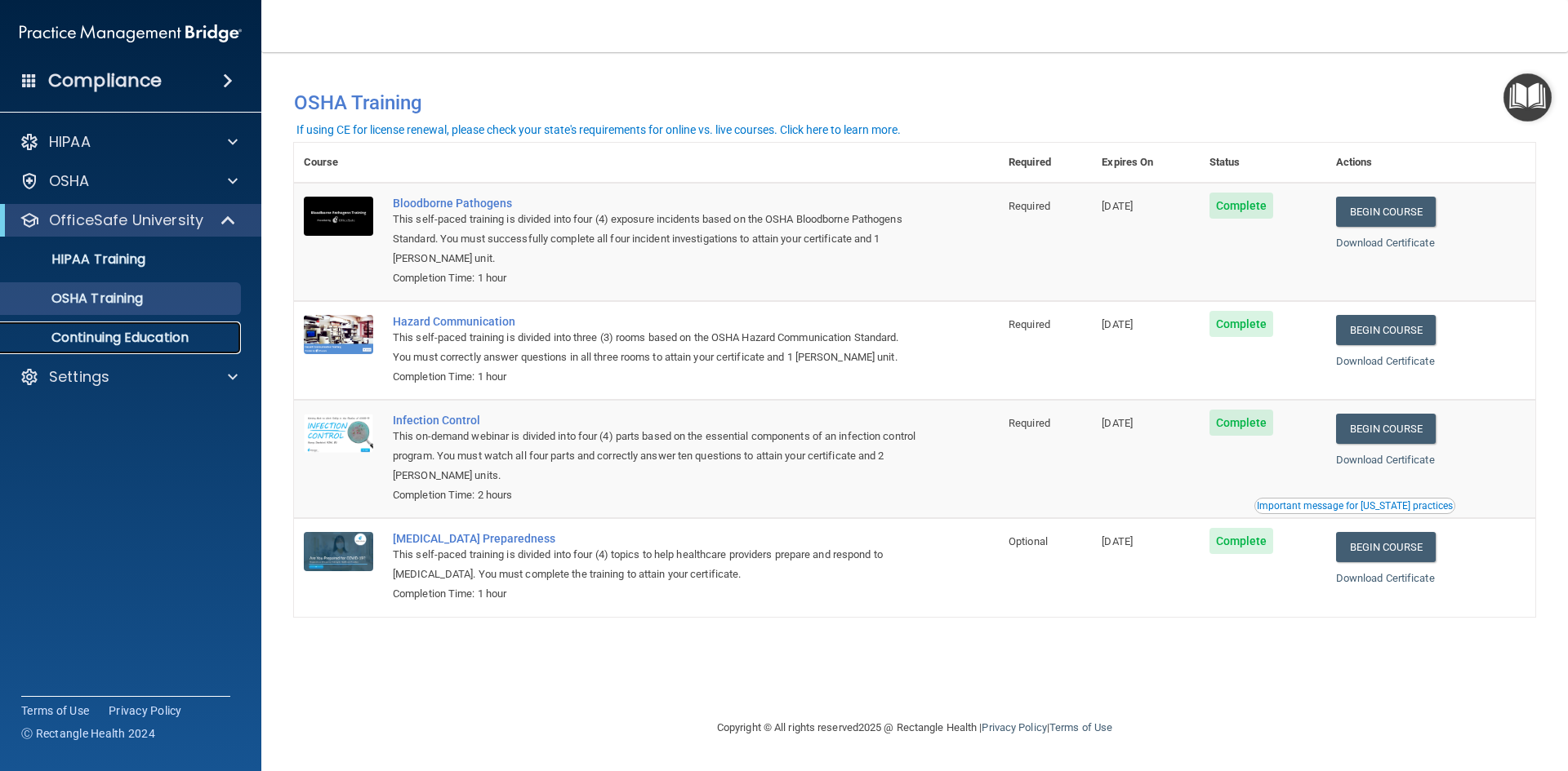
click at [146, 338] on p "Continuing Education" at bounding box center [122, 338] width 223 height 16
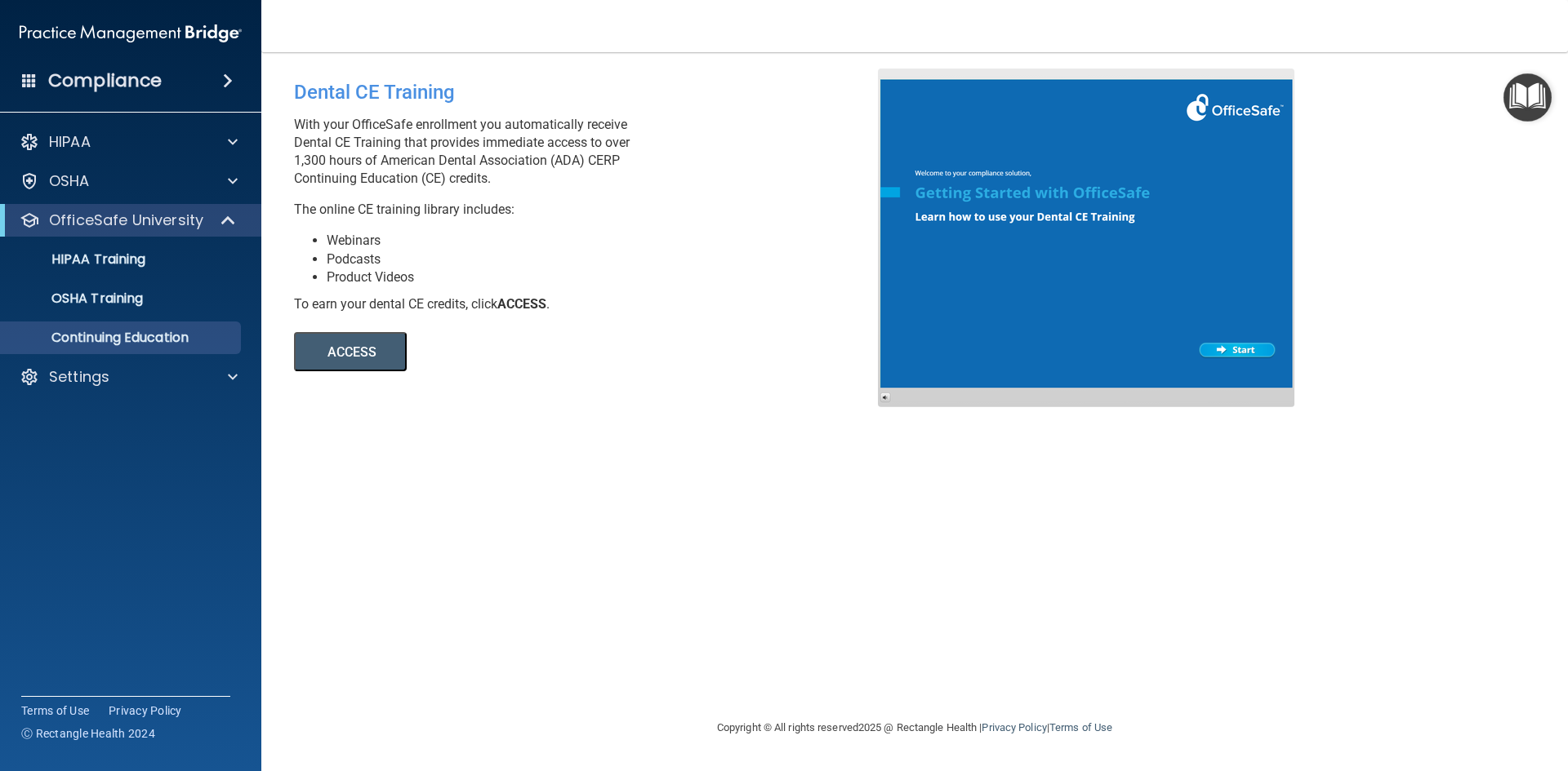
click at [378, 339] on button "ACCESS" at bounding box center [350, 351] width 112 height 39
